Goal: Task Accomplishment & Management: Use online tool/utility

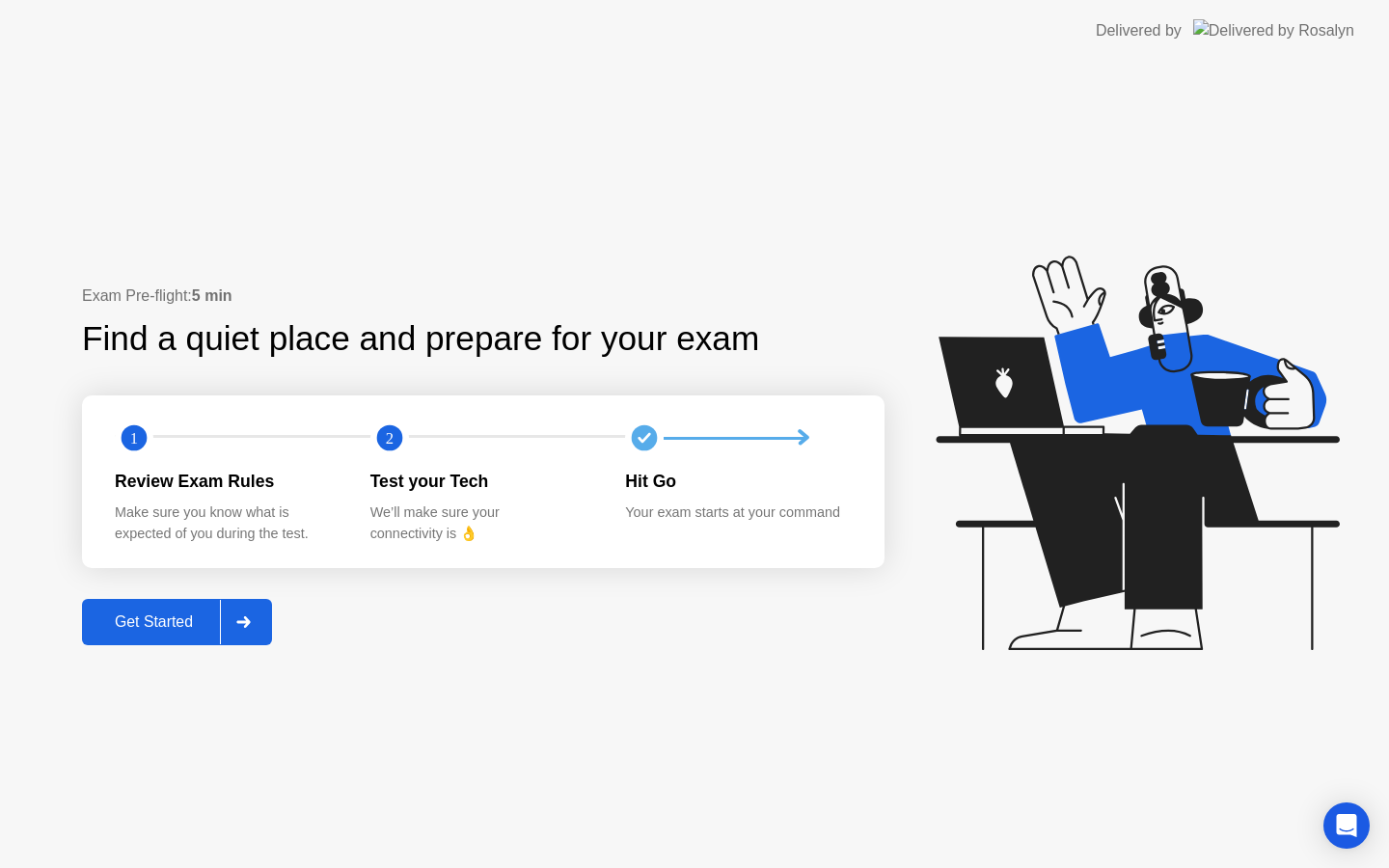
click at [193, 613] on div "Get Started" at bounding box center [154, 622] width 133 height 18
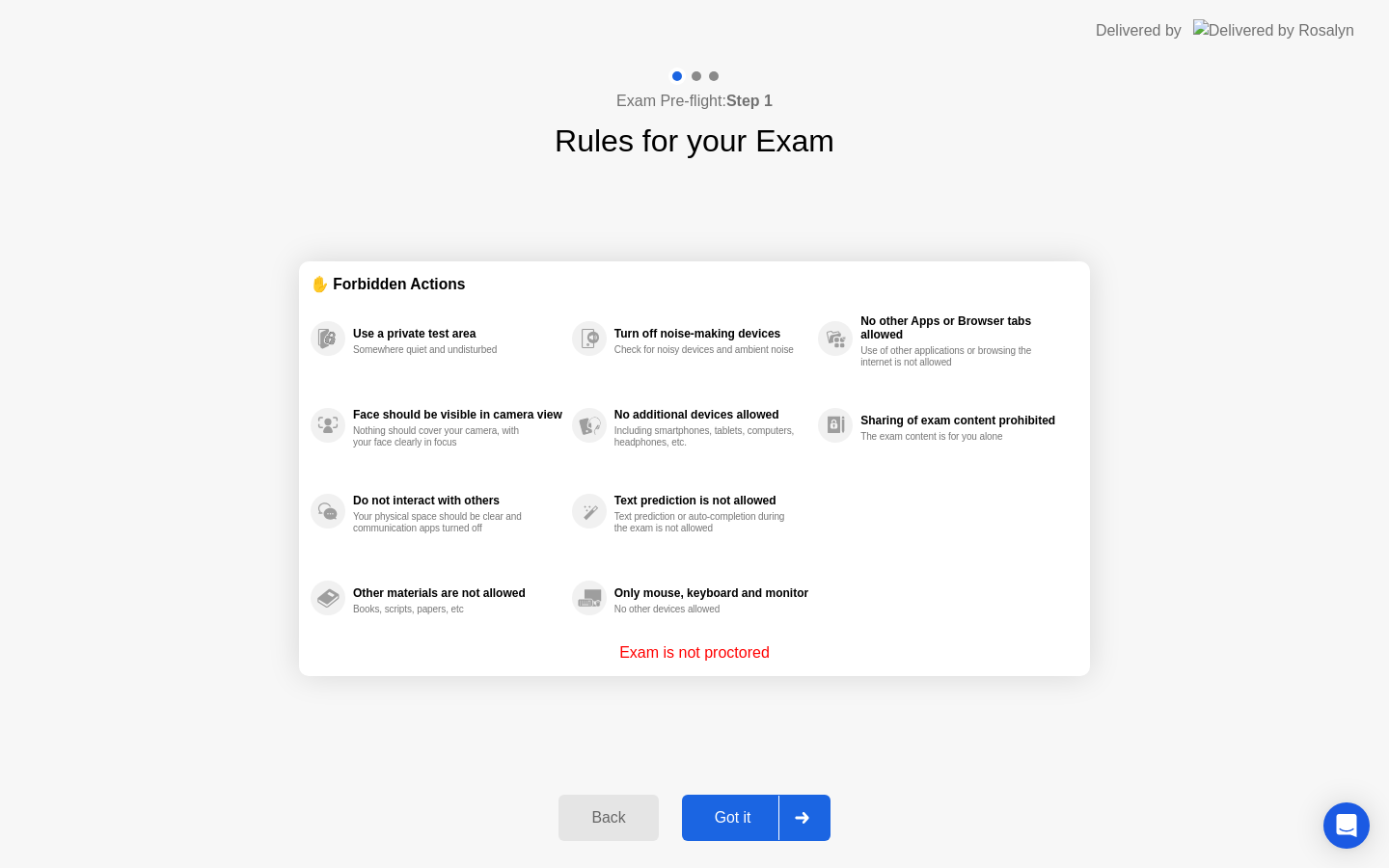
click at [765, 816] on div "Got it" at bounding box center [733, 818] width 91 height 18
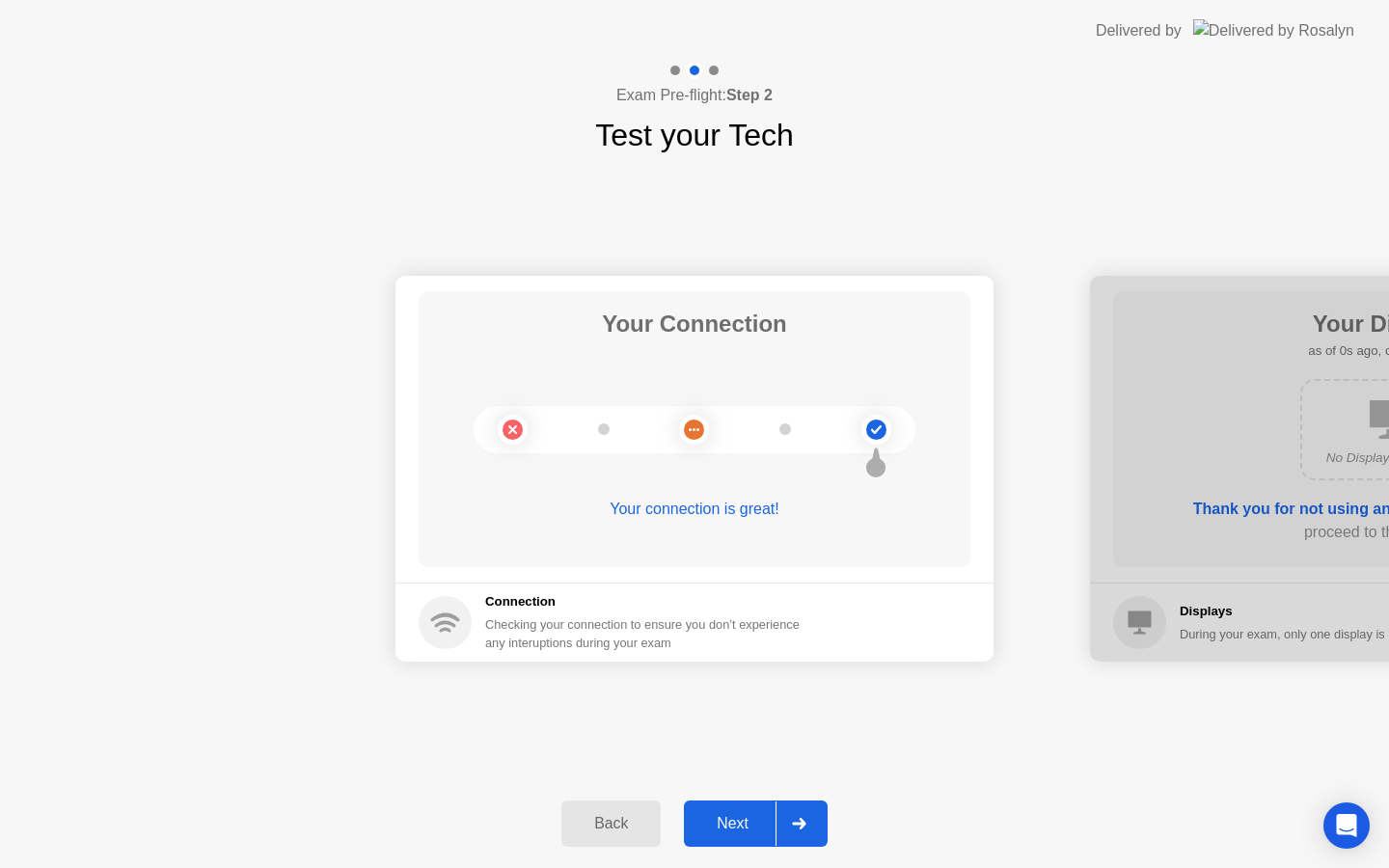
click at [765, 816] on div "Next" at bounding box center [733, 824] width 86 height 18
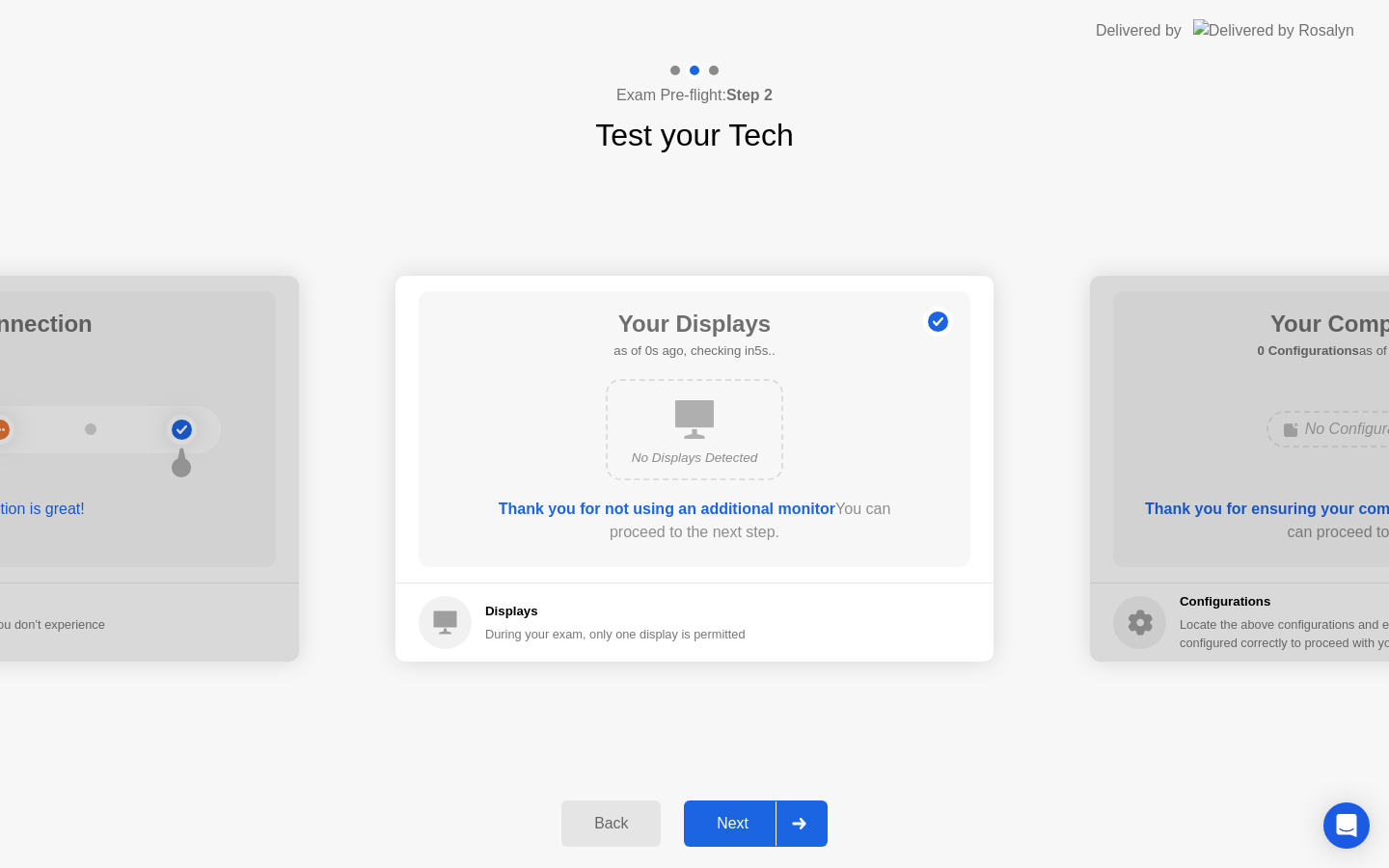
click at [765, 816] on div "Next" at bounding box center [733, 824] width 86 height 18
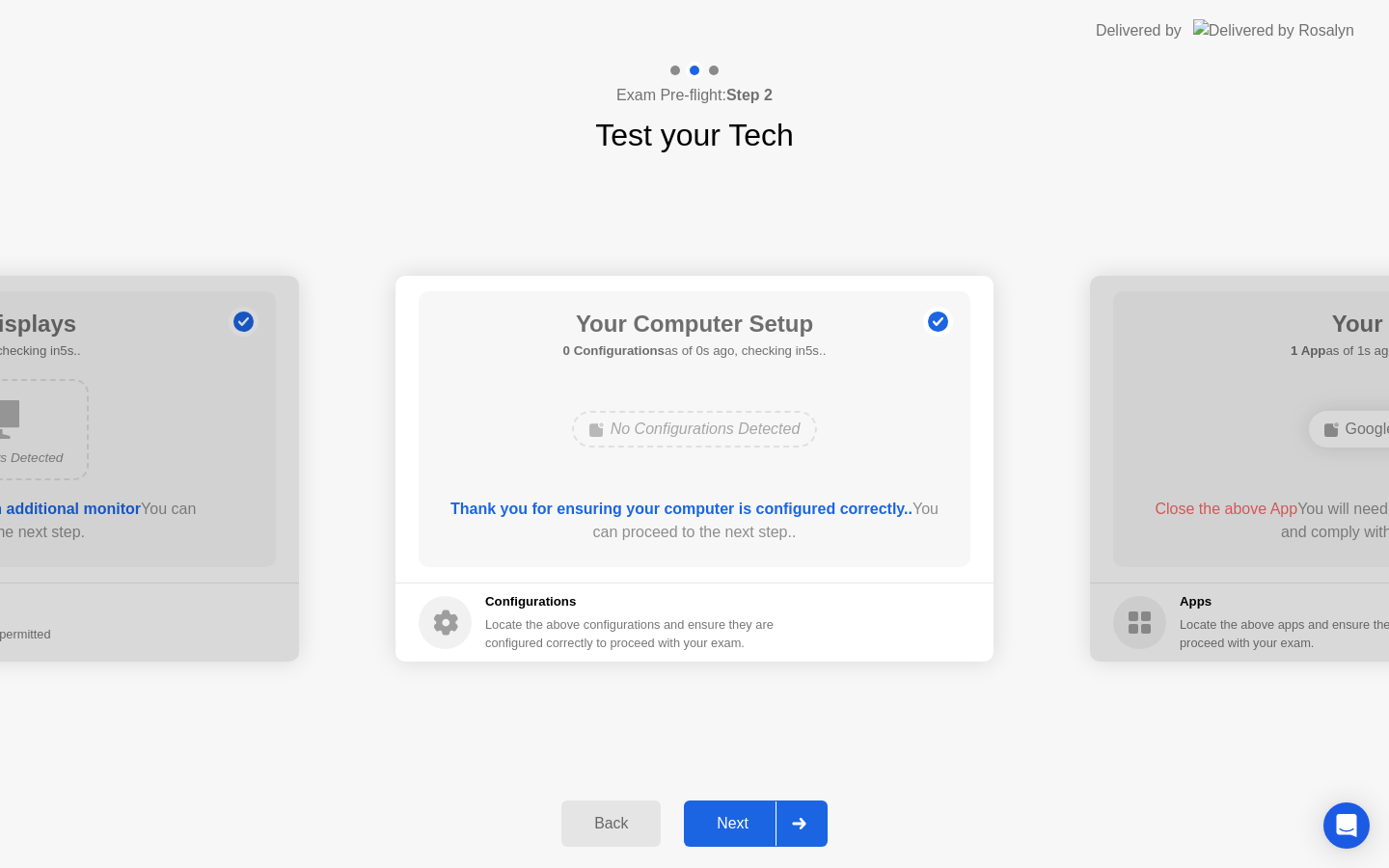
click at [765, 816] on div "Next" at bounding box center [733, 824] width 86 height 18
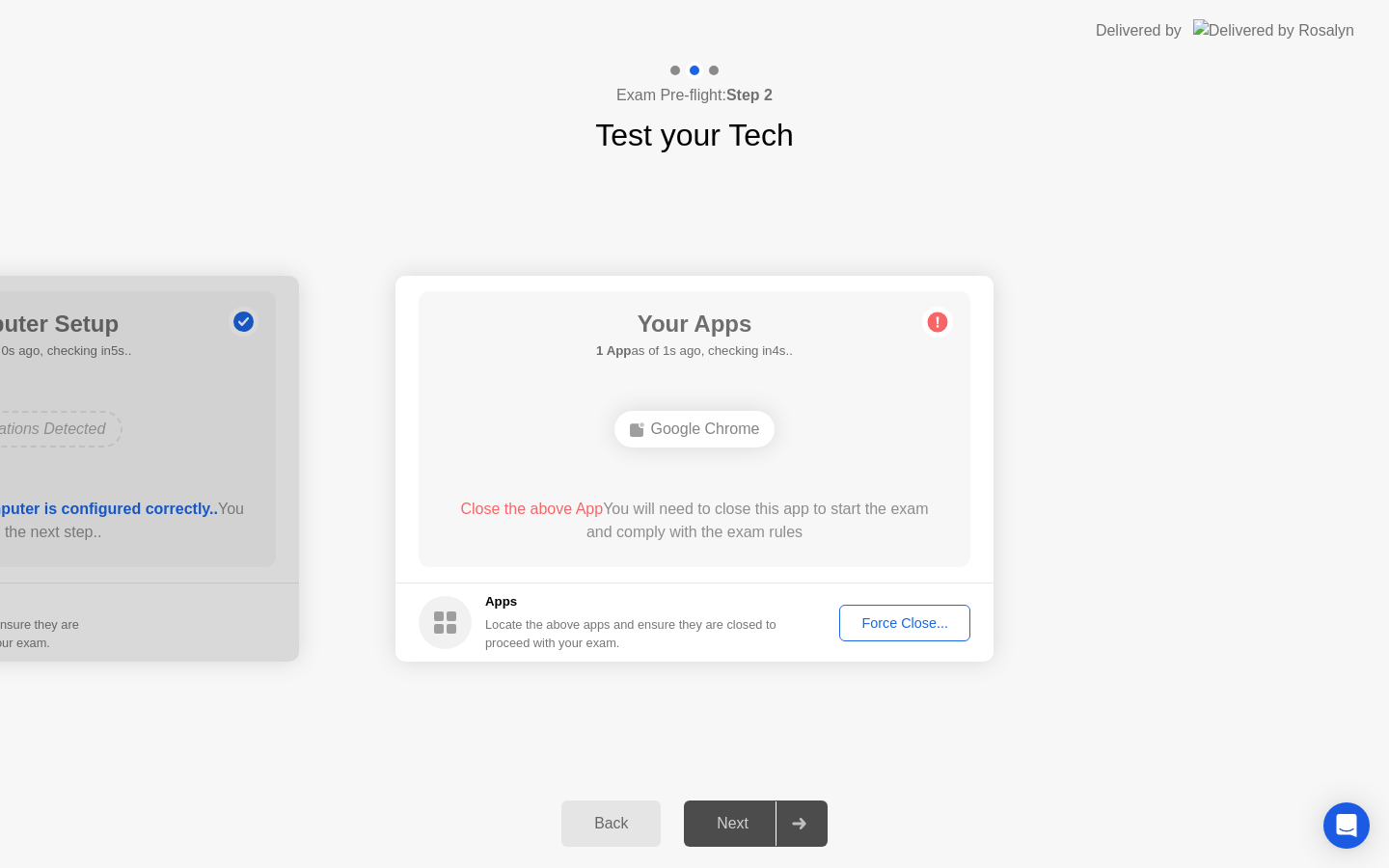
click at [904, 617] on div "Force Close..." at bounding box center [904, 623] width 118 height 16
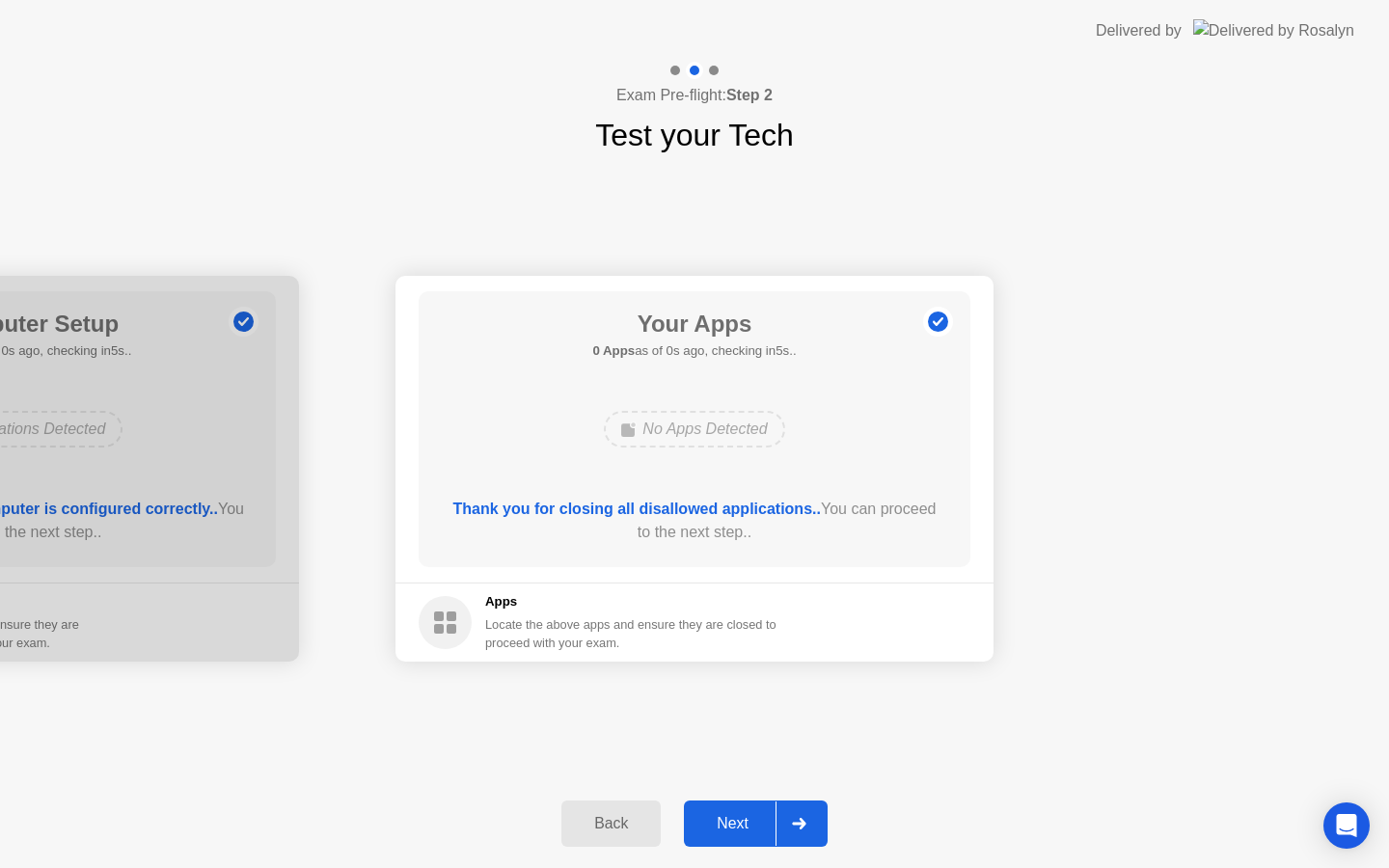
click at [752, 824] on div "Next" at bounding box center [733, 824] width 86 height 18
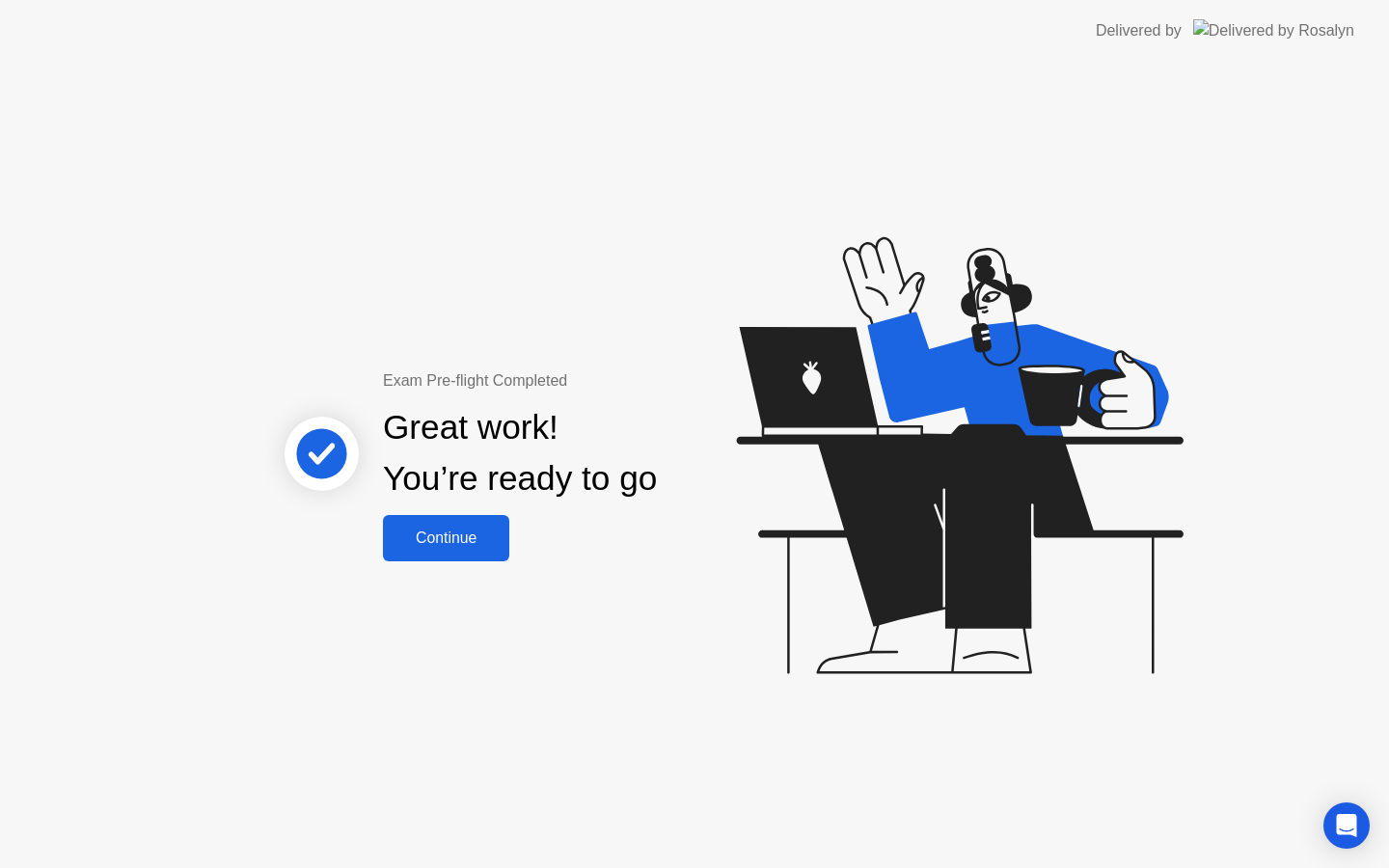
click at [439, 546] on div "Continue" at bounding box center [447, 538] width 115 height 18
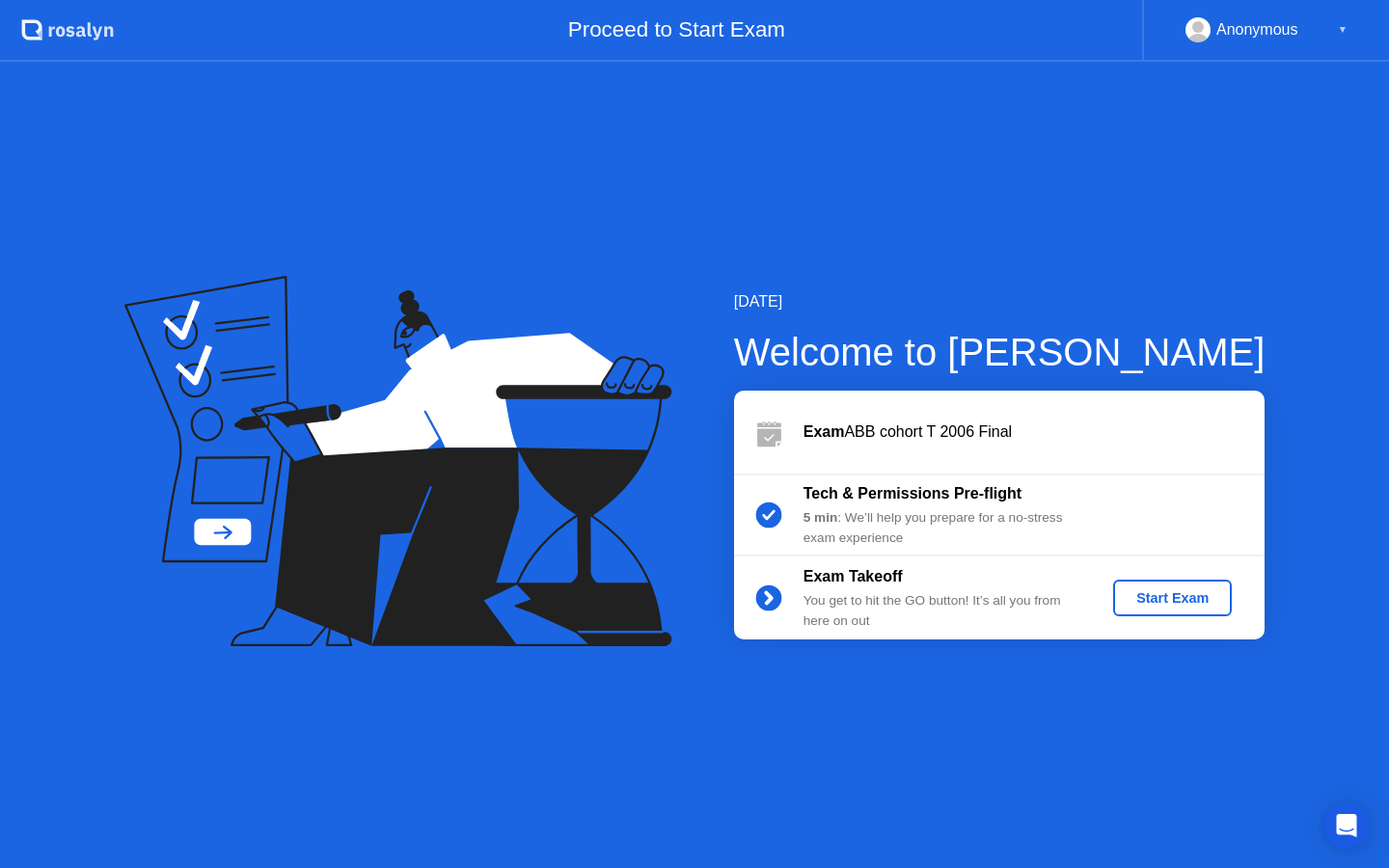
click at [1149, 606] on div "Start Exam" at bounding box center [1172, 598] width 103 height 16
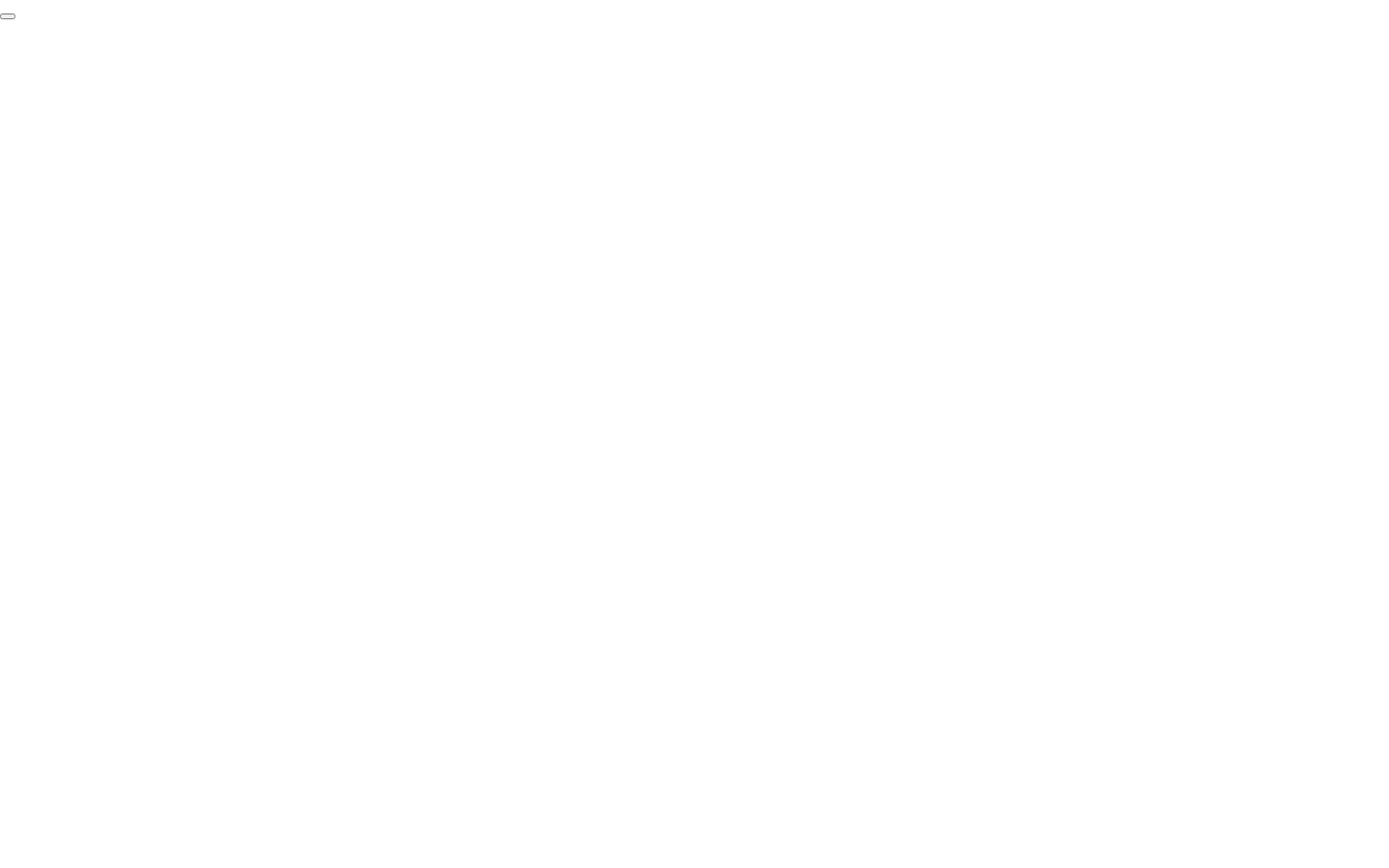
click div "End Proctoring Session"
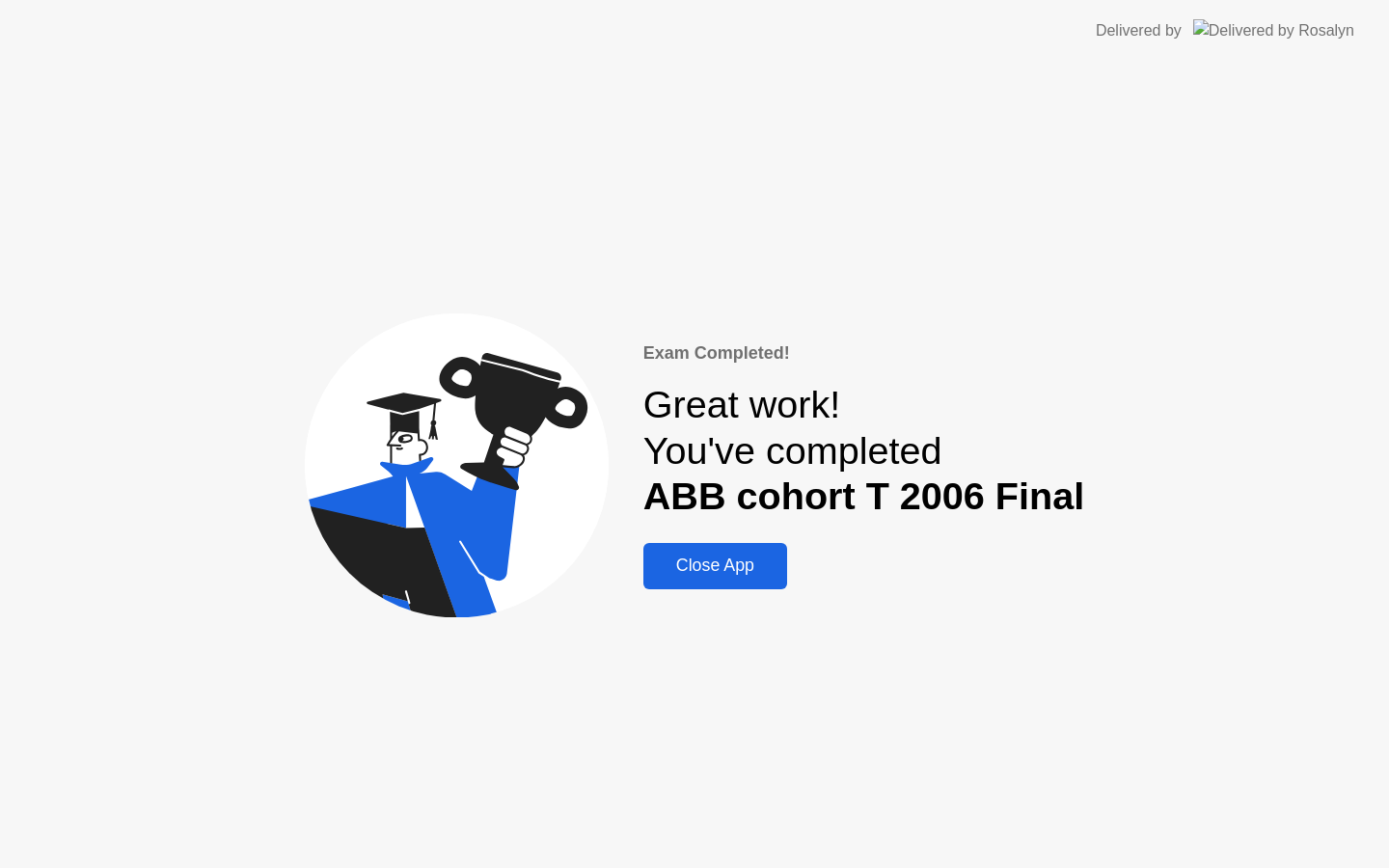
click at [765, 575] on div "Close App" at bounding box center [716, 566] width 133 height 20
